Goal: Information Seeking & Learning: Learn about a topic

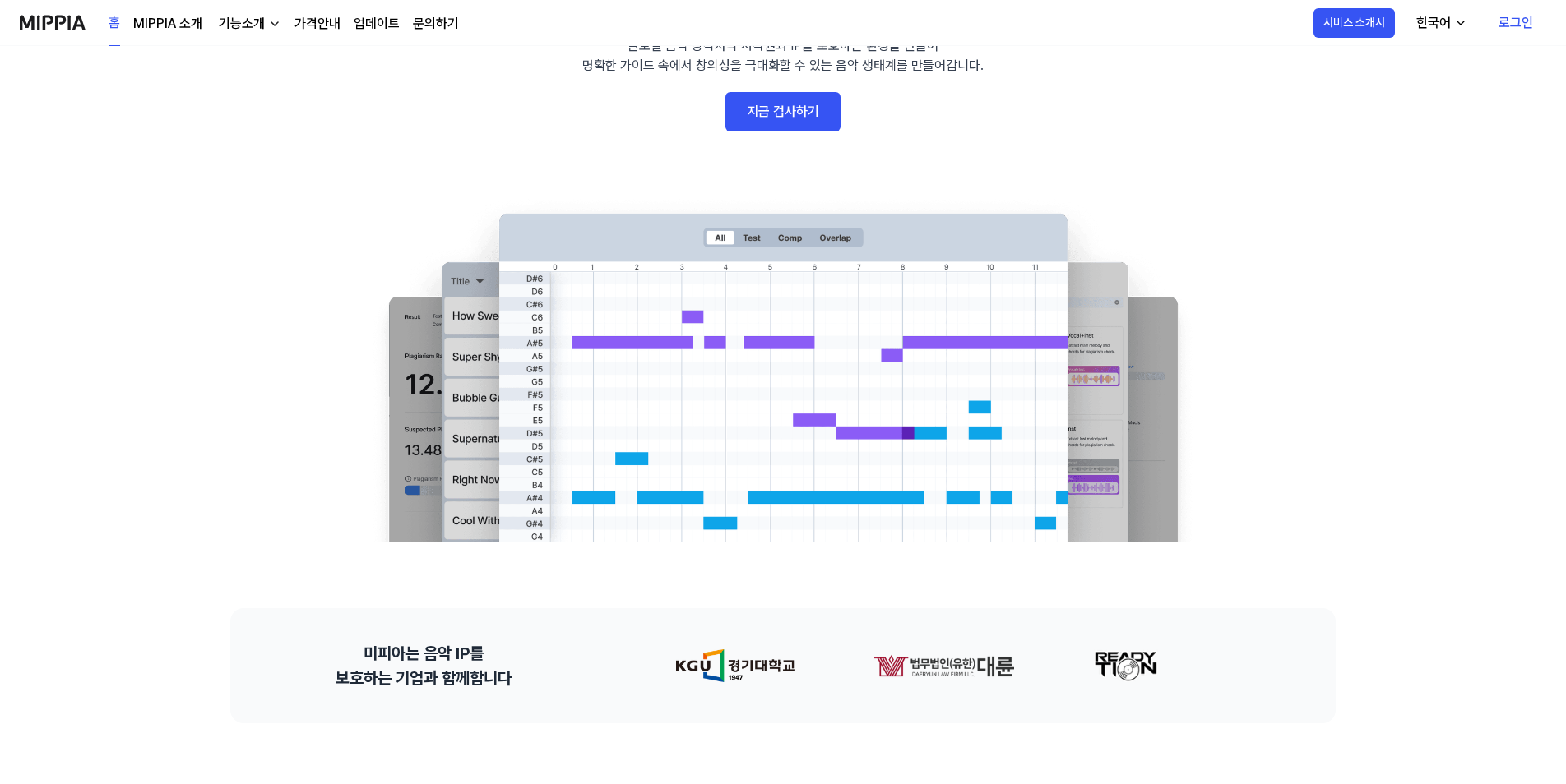
scroll to position [83, 0]
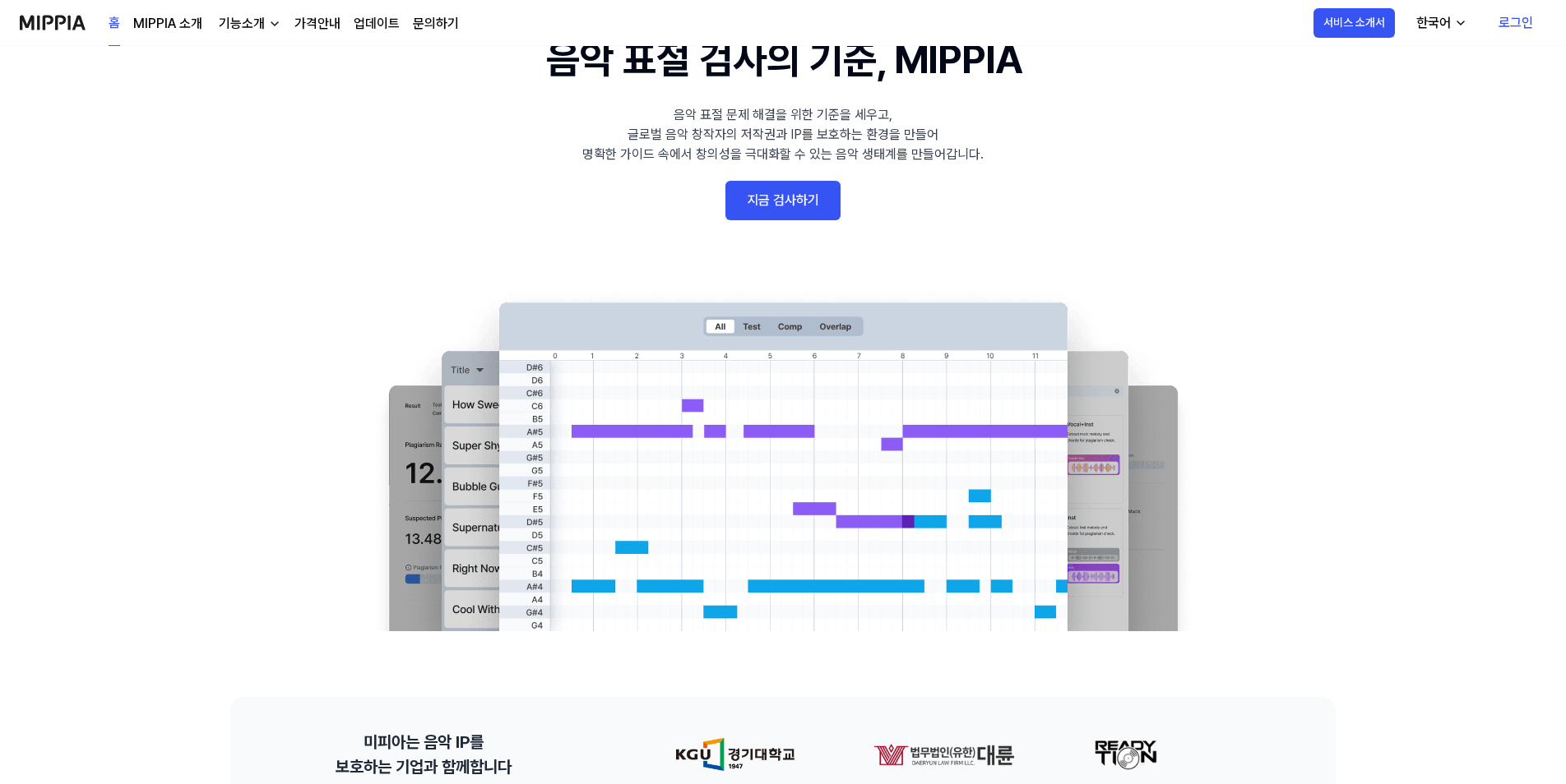
click at [813, 195] on link "지금 검사하기" at bounding box center [783, 200] width 115 height 39
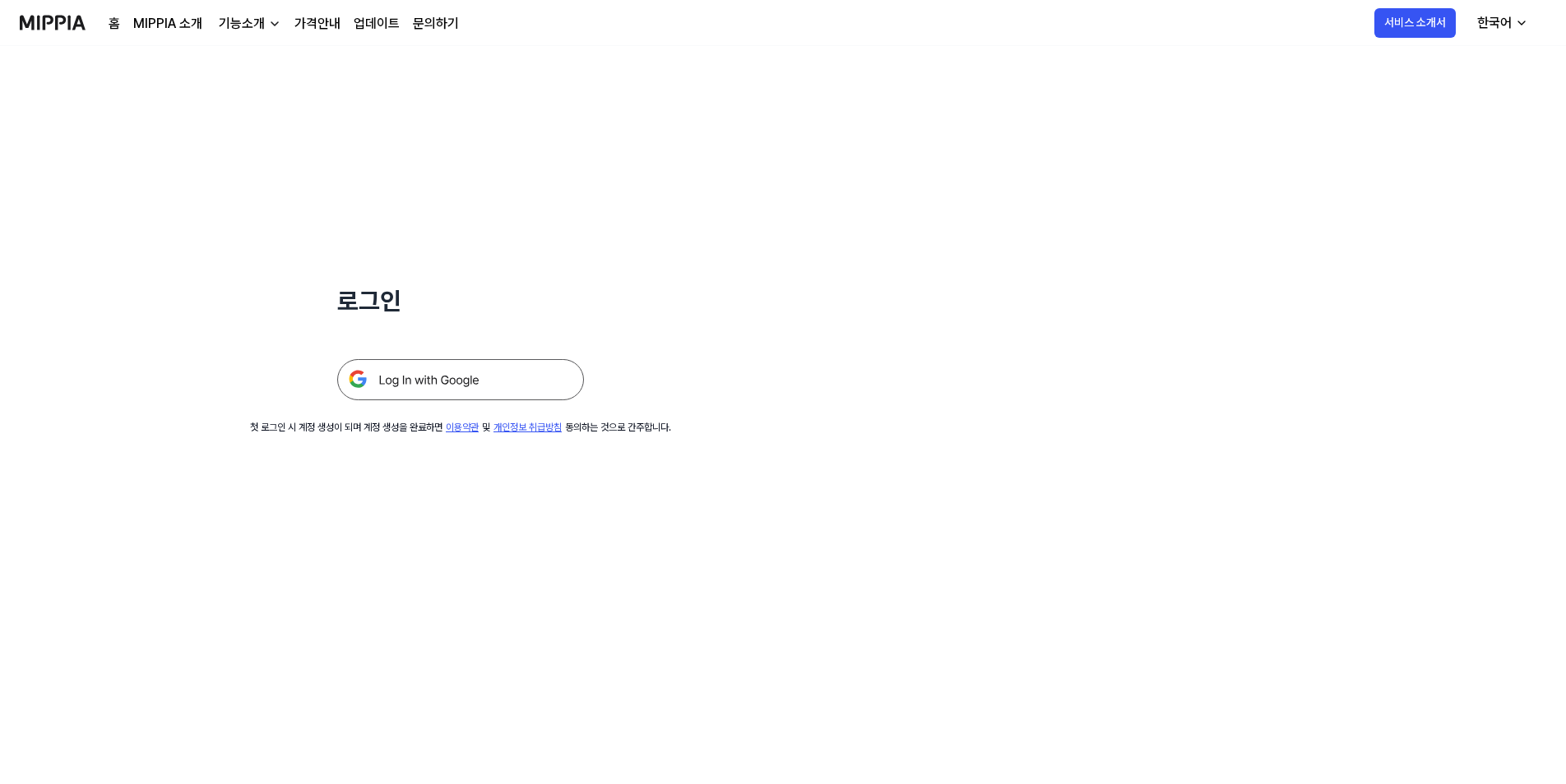
click at [61, 20] on img at bounding box center [53, 23] width 65 height 45
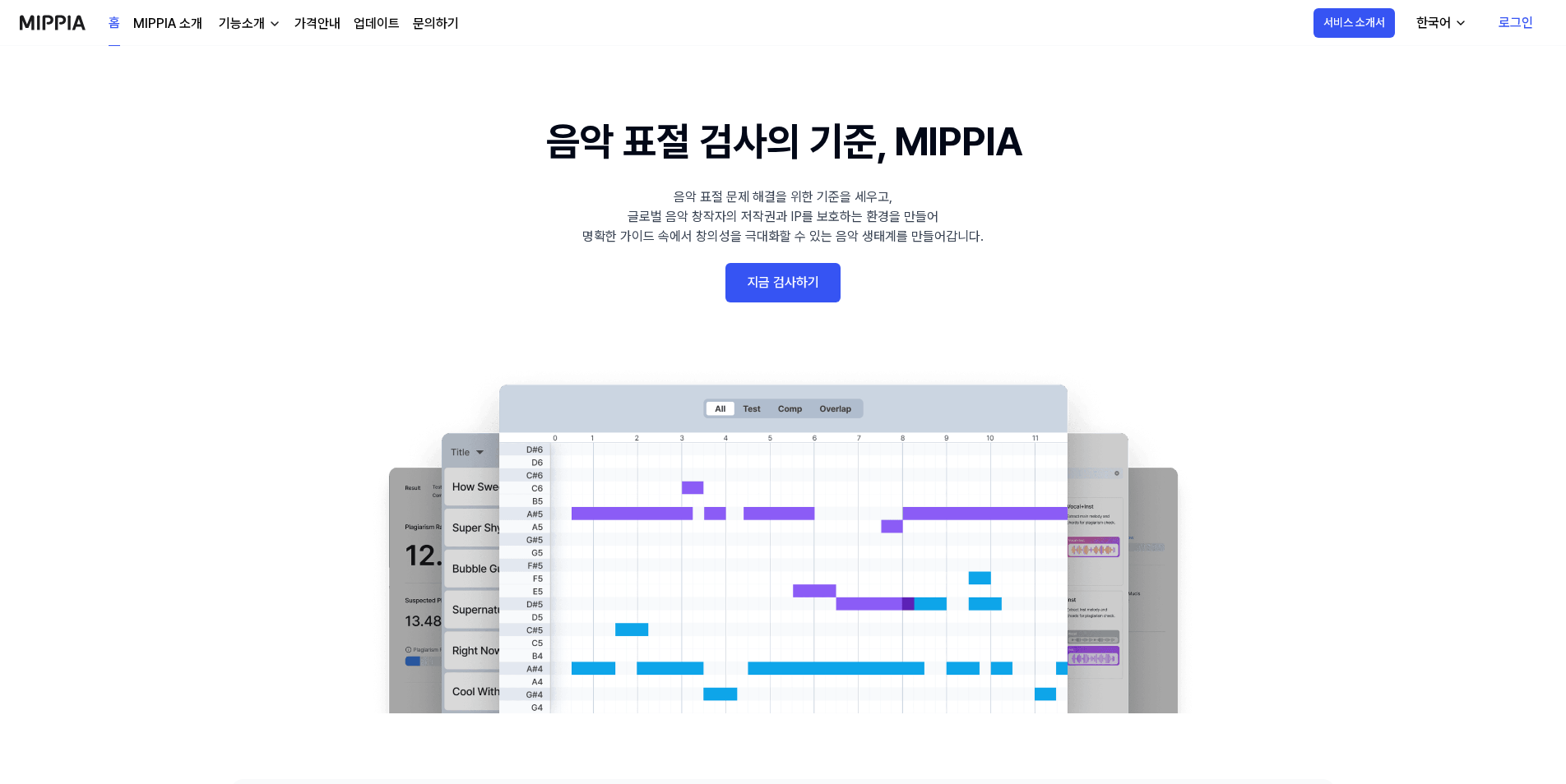
click at [254, 20] on div "기능소개" at bounding box center [242, 24] width 53 height 20
click at [254, 69] on link "표절 검사" at bounding box center [248, 61] width 158 height 33
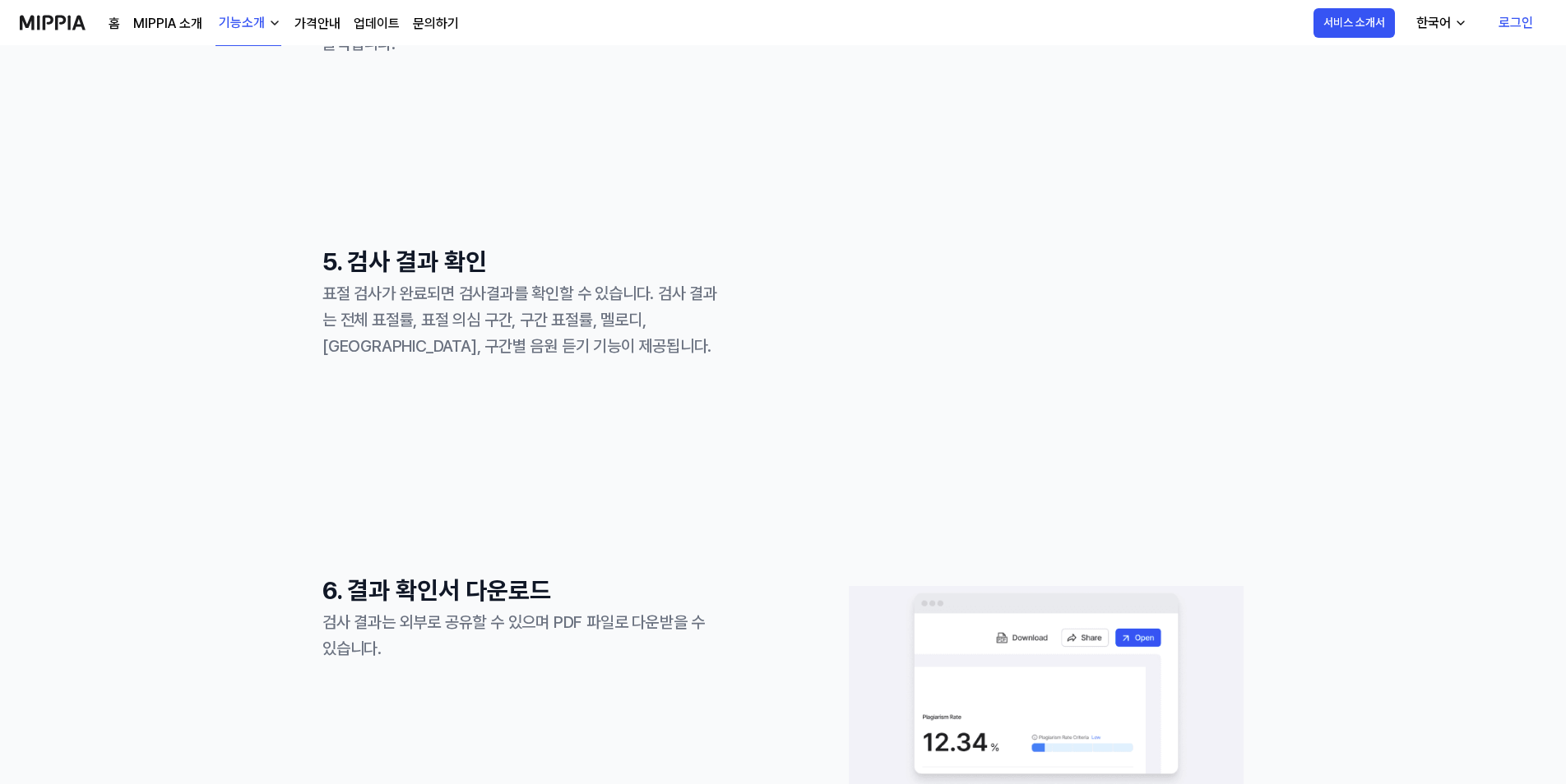
scroll to position [1973, 0]
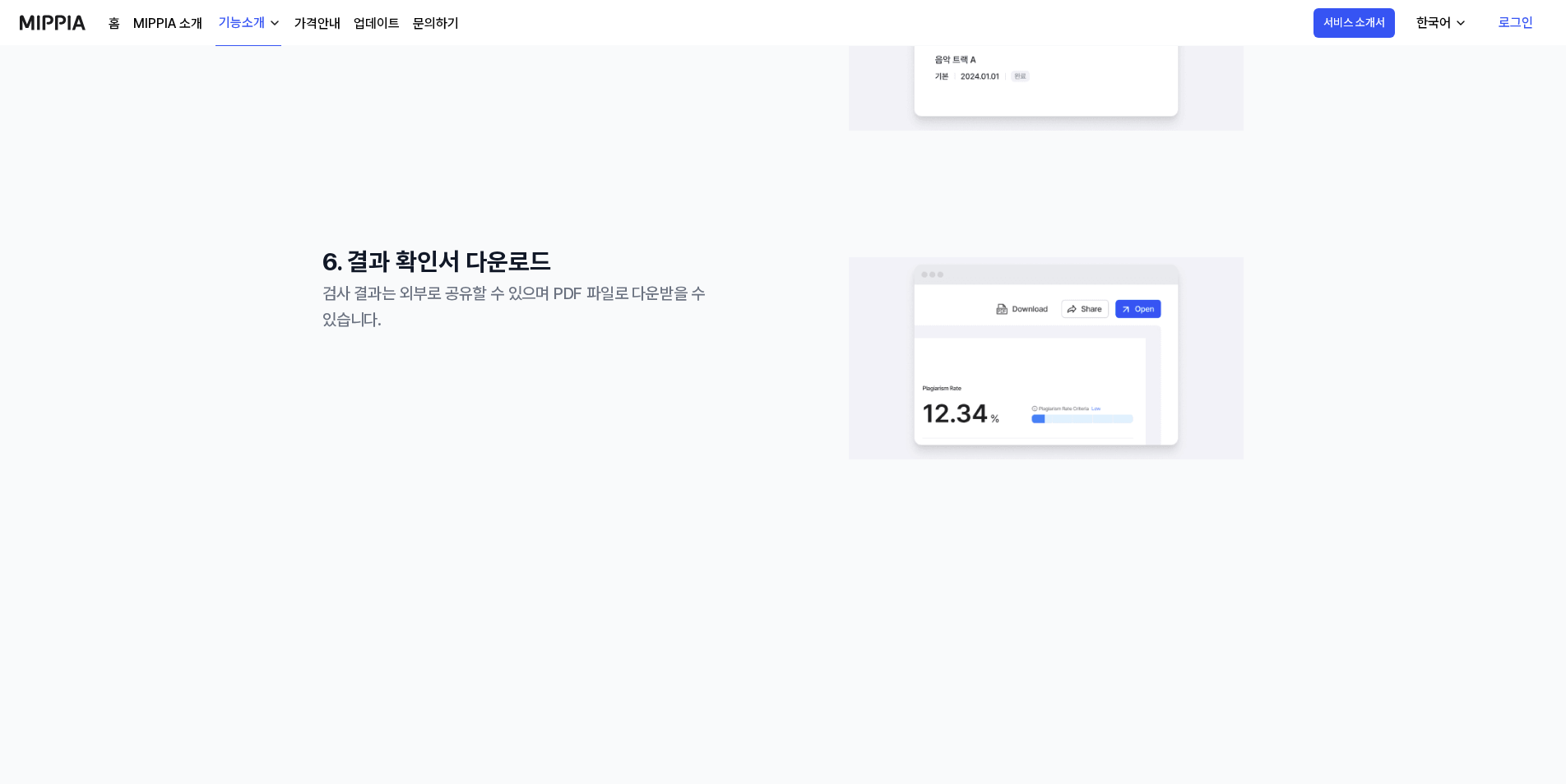
click at [332, 23] on link "가격안내" at bounding box center [317, 24] width 46 height 20
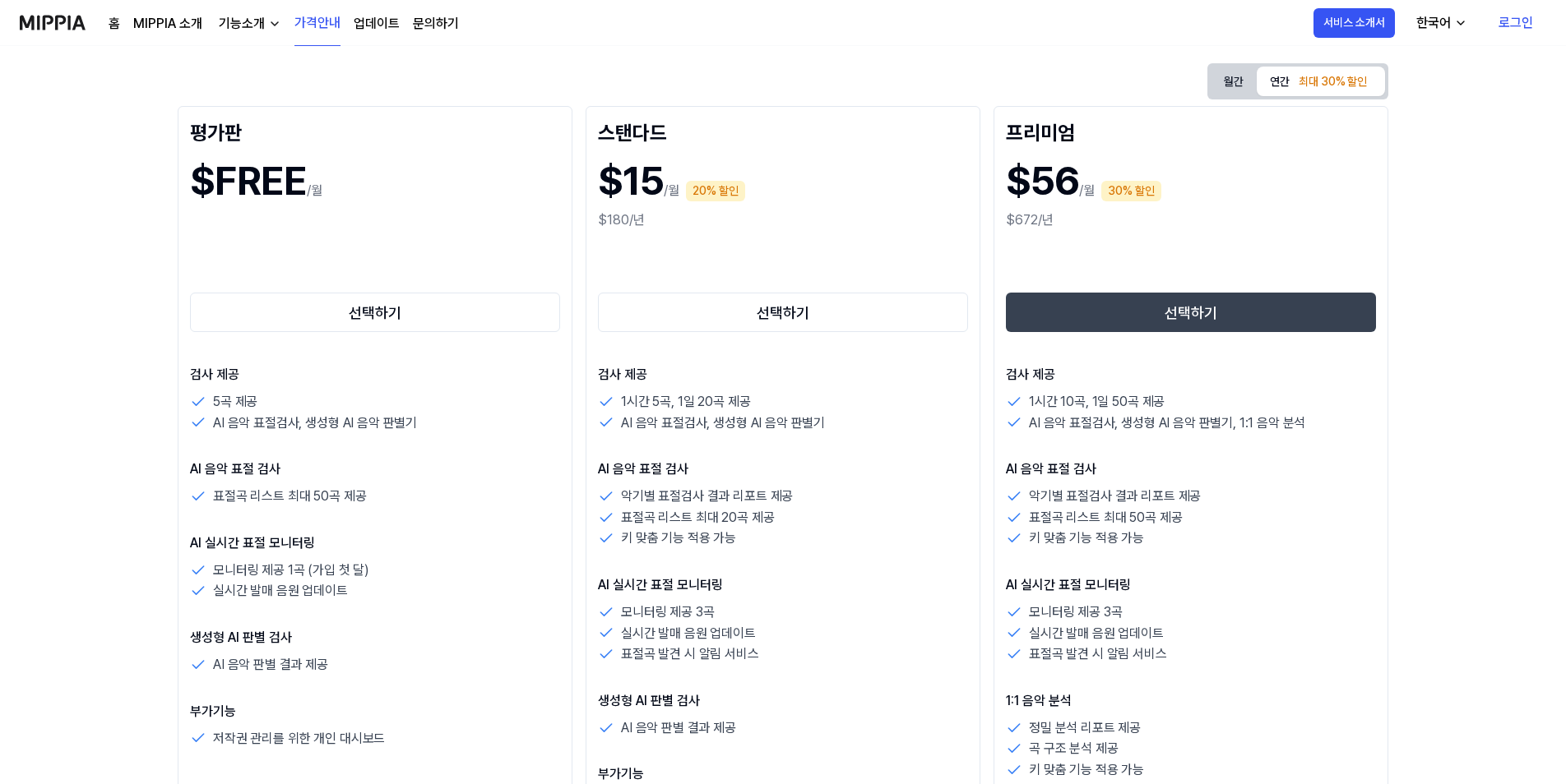
scroll to position [164, 0]
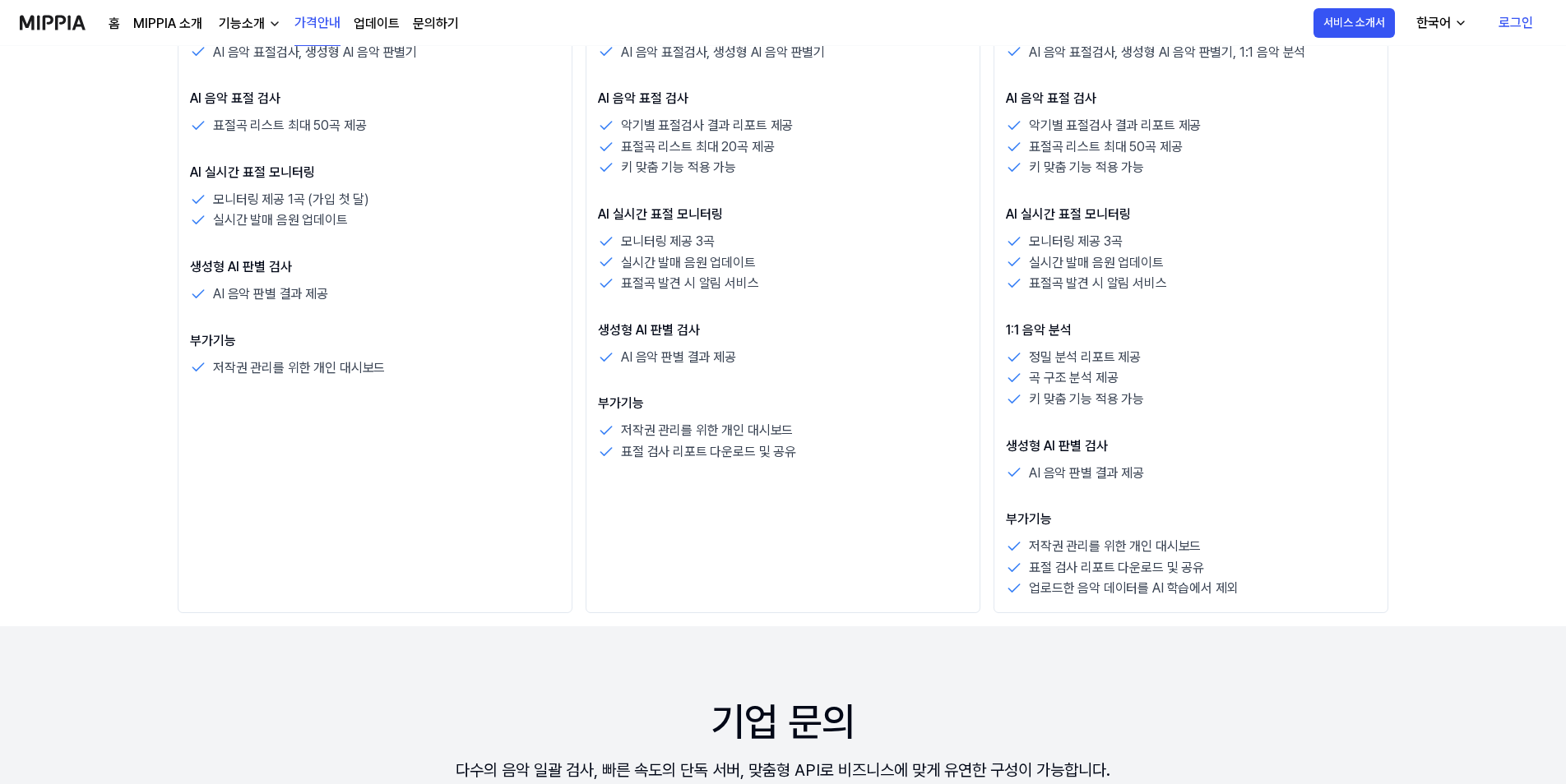
scroll to position [740, 0]
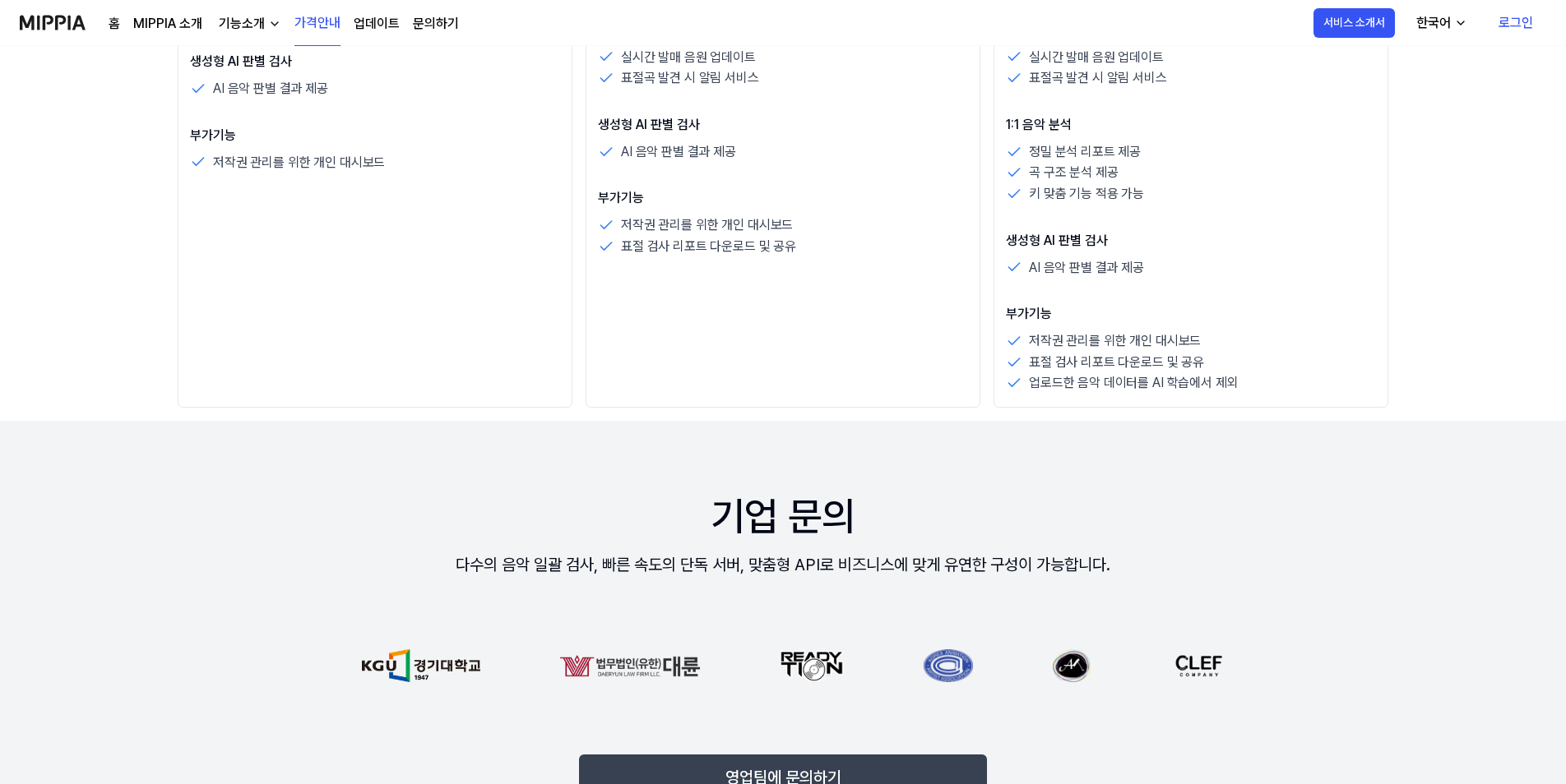
scroll to position [1973, 0]
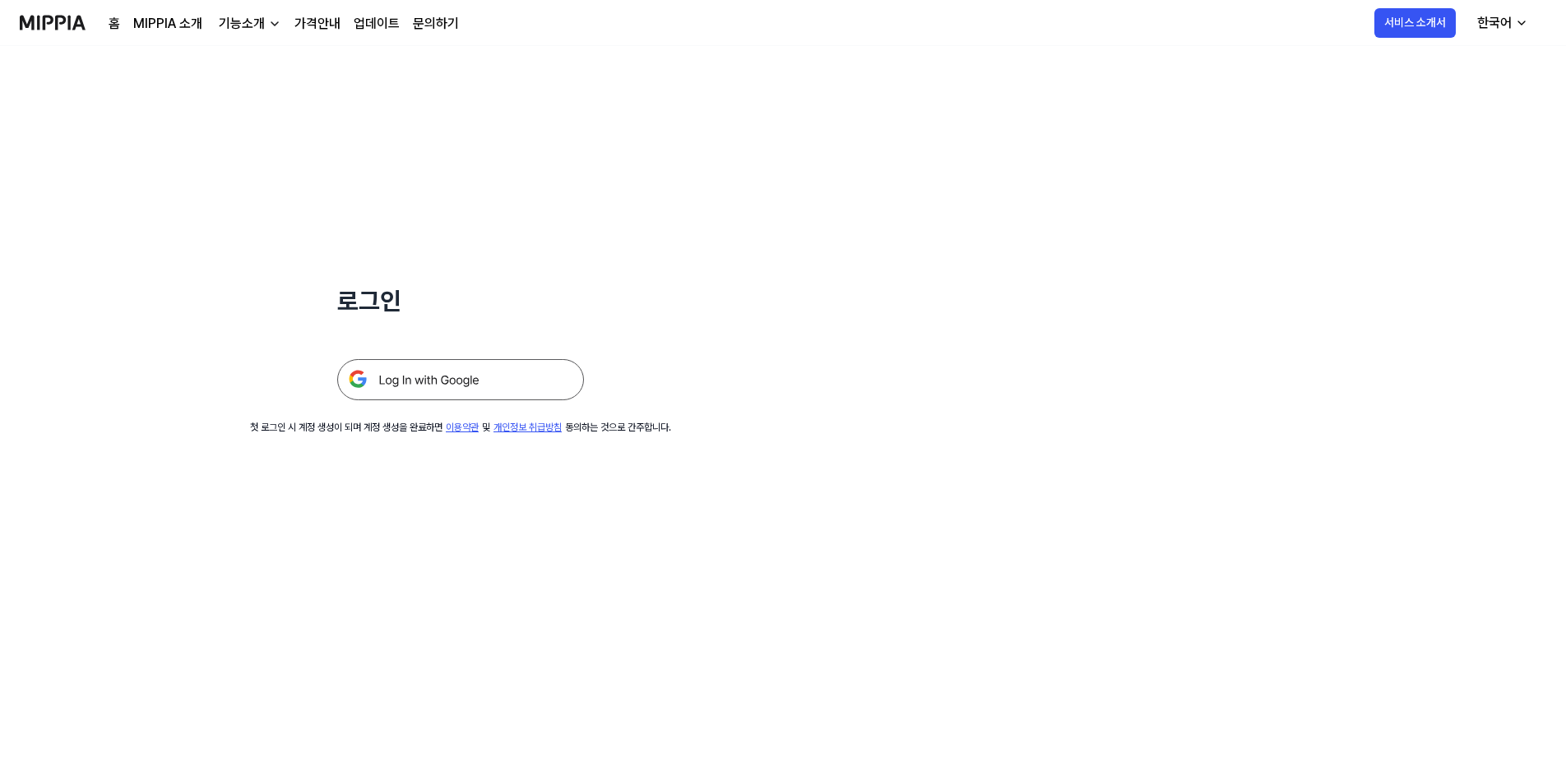
scroll to position [83, 0]
